Goal: Navigation & Orientation: Find specific page/section

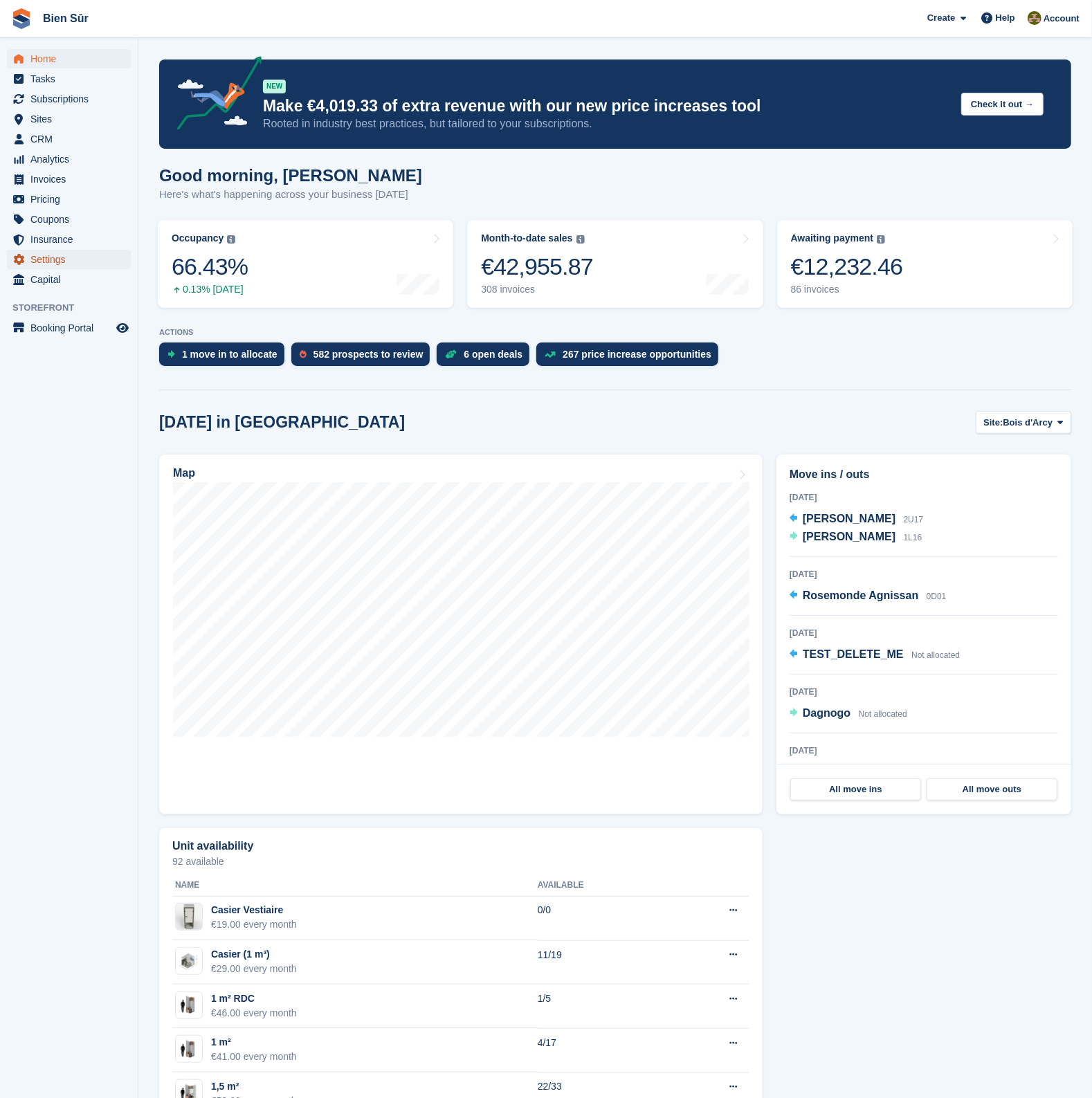
click at [48, 257] on span "Settings" at bounding box center [71, 259] width 83 height 20
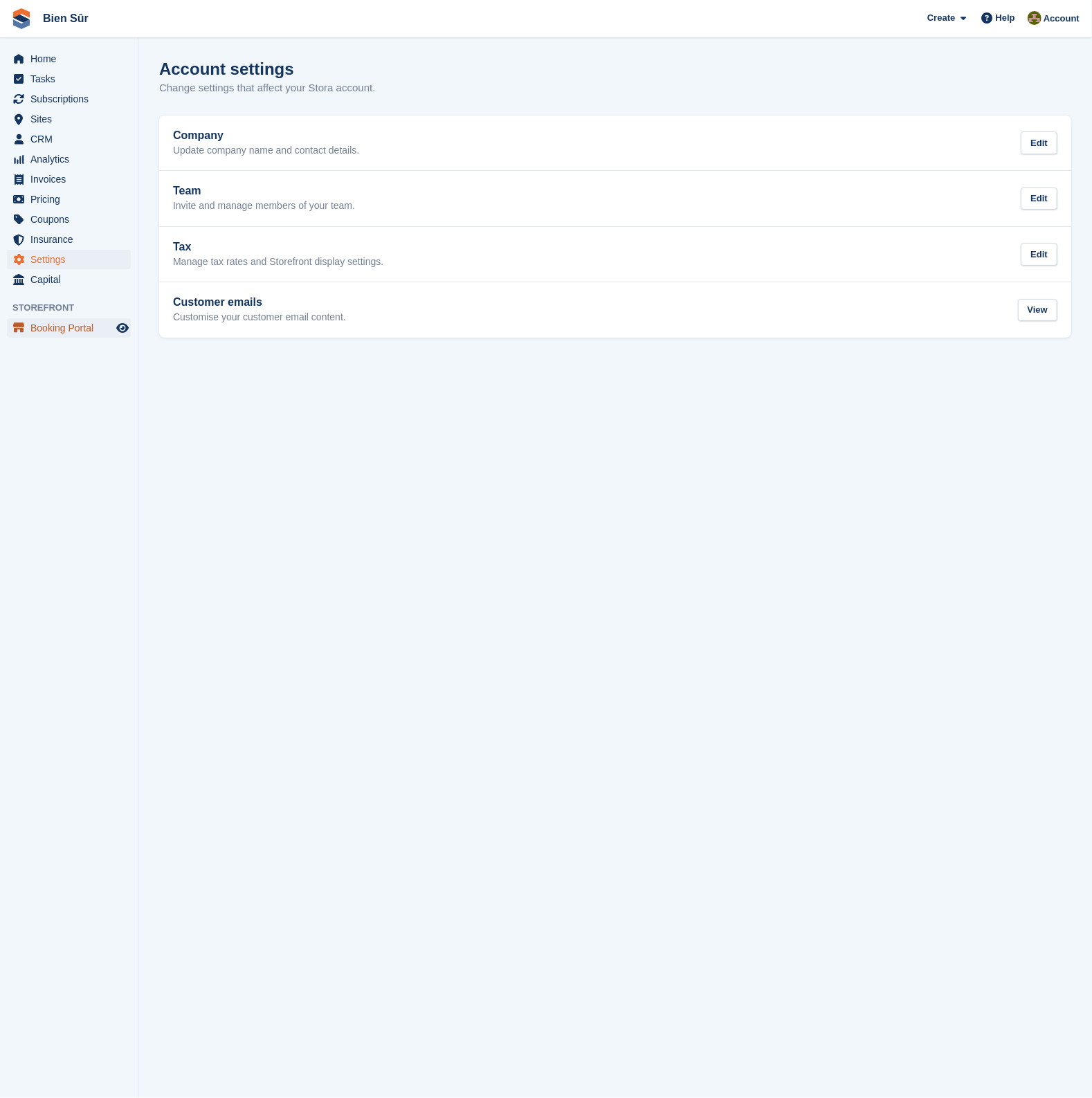
click at [59, 326] on span "Booking Portal" at bounding box center [71, 328] width 83 height 20
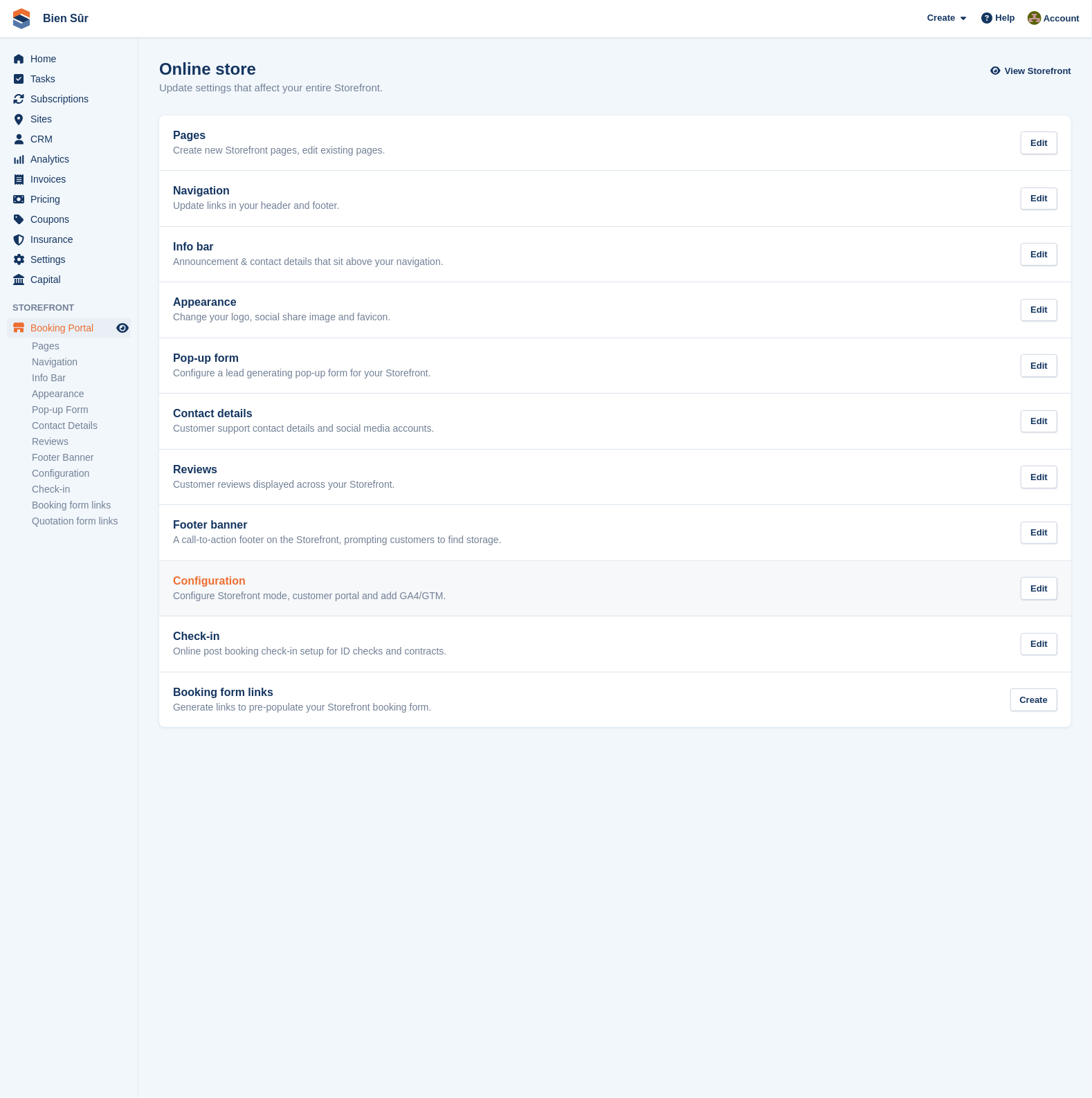
click at [271, 580] on h2 "Configuration" at bounding box center [309, 581] width 274 height 12
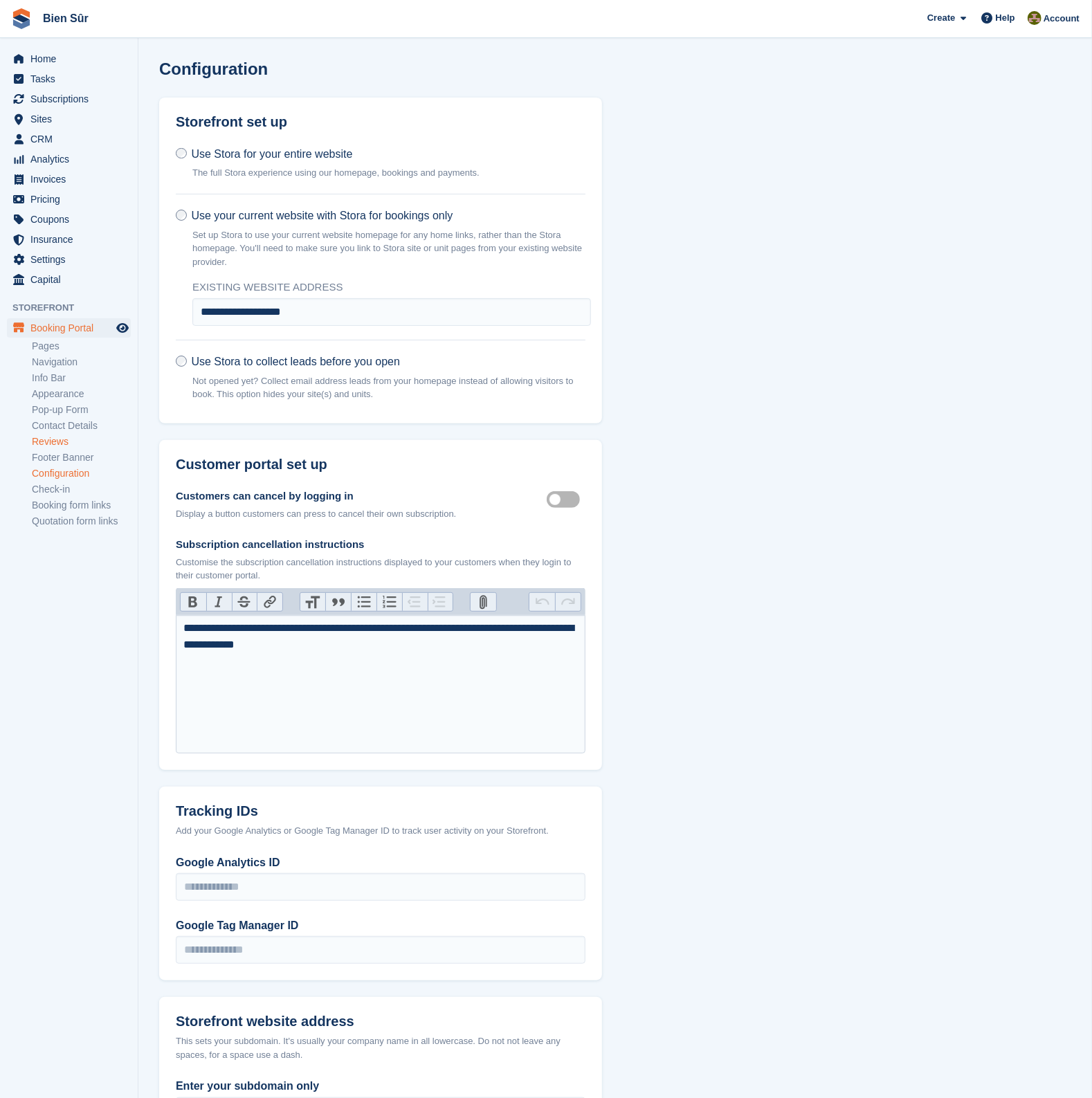
click at [52, 438] on link "Reviews" at bounding box center [81, 441] width 99 height 13
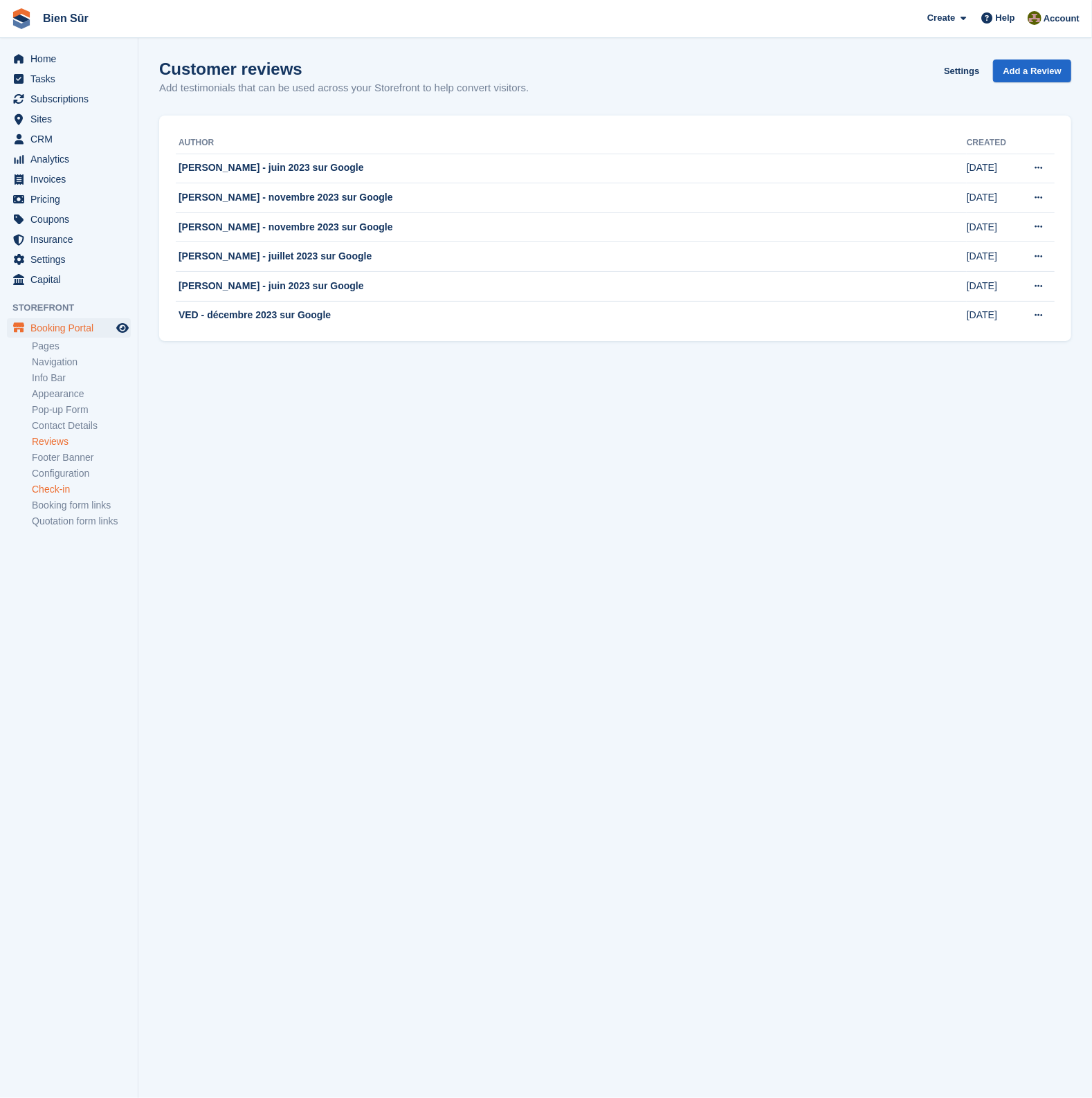
click at [53, 487] on link "Check-in" at bounding box center [81, 489] width 99 height 13
